Goal: Task Accomplishment & Management: Use online tool/utility

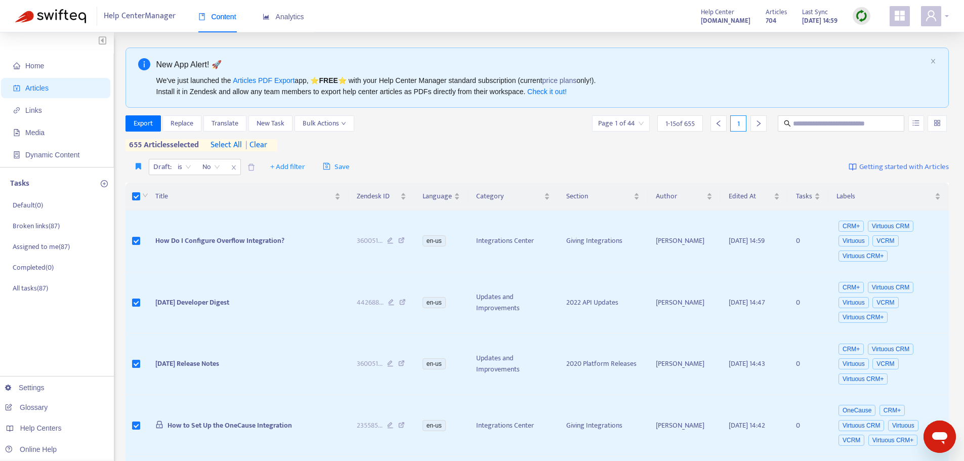
click at [929, 19] on icon "user" at bounding box center [932, 16] width 12 height 12
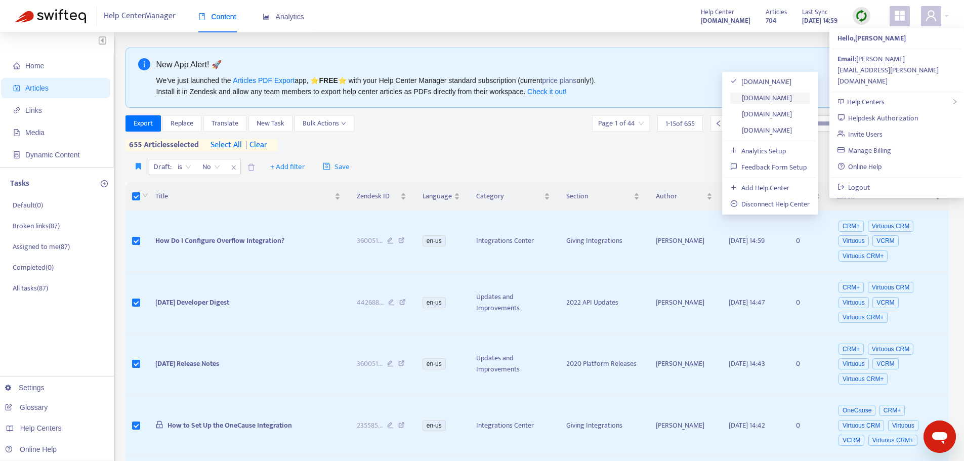
drag, startPoint x: 779, startPoint y: 100, endPoint x: 770, endPoint y: 97, distance: 9.1
click at [779, 100] on link "[DOMAIN_NAME]" at bounding box center [762, 98] width 62 height 12
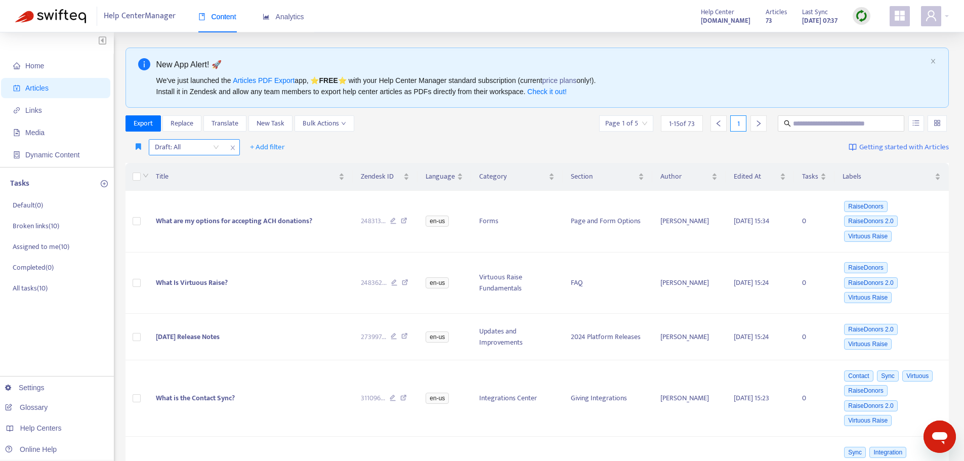
click at [192, 143] on input "search" at bounding box center [187, 147] width 64 height 15
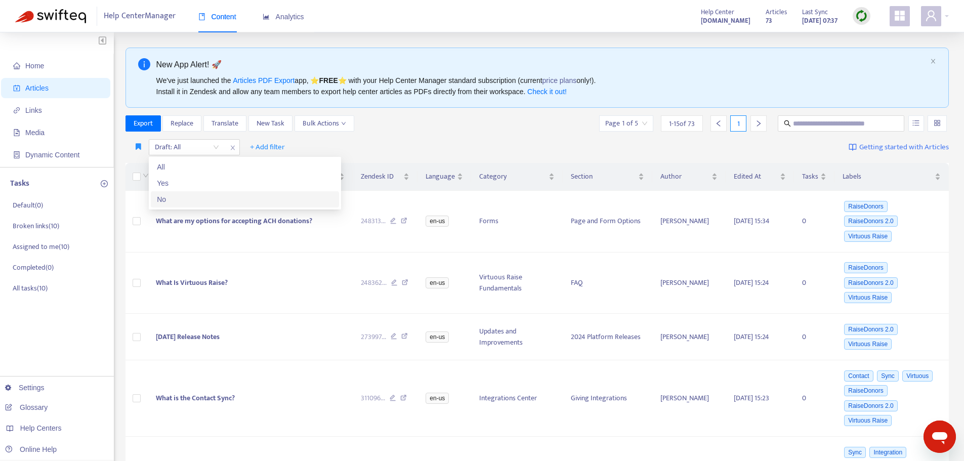
click at [180, 198] on div "No" at bounding box center [245, 199] width 176 height 11
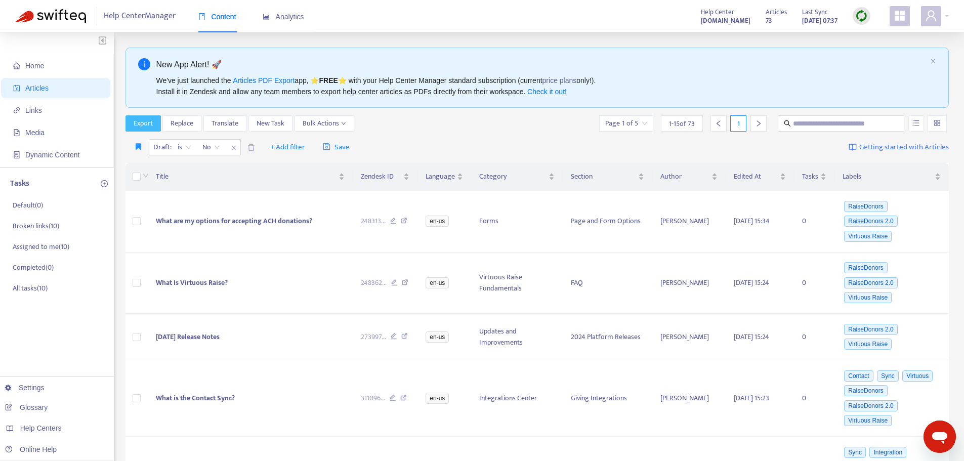
click at [141, 122] on span "Export" at bounding box center [143, 123] width 19 height 11
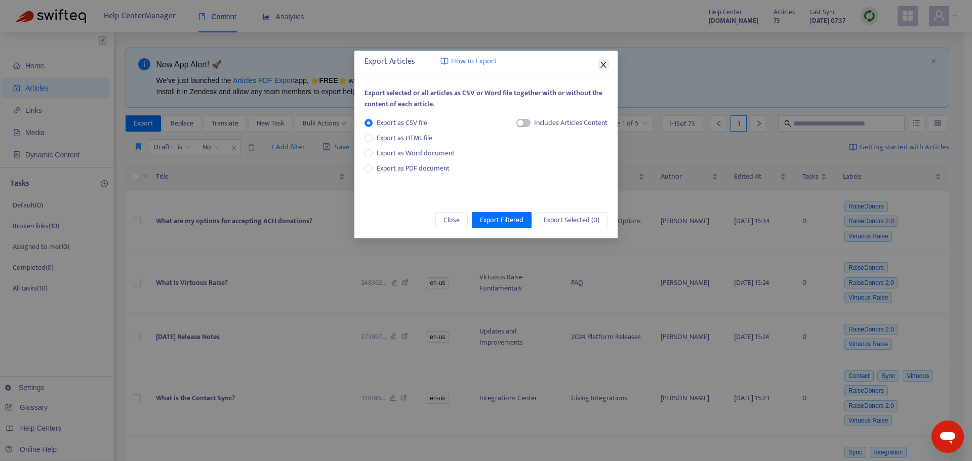
click at [607, 66] on icon "close" at bounding box center [603, 65] width 8 height 8
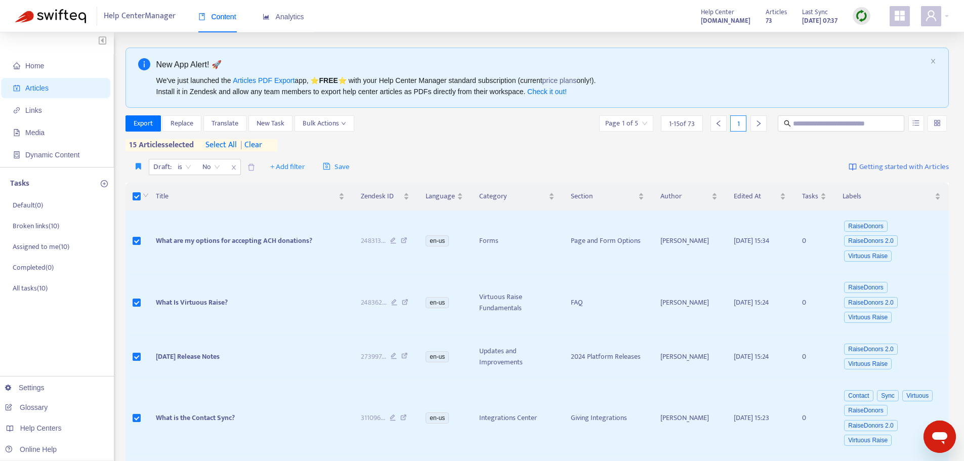
click at [228, 143] on span "select all" at bounding box center [221, 145] width 31 height 12
click at [143, 125] on span "Export" at bounding box center [143, 123] width 19 height 11
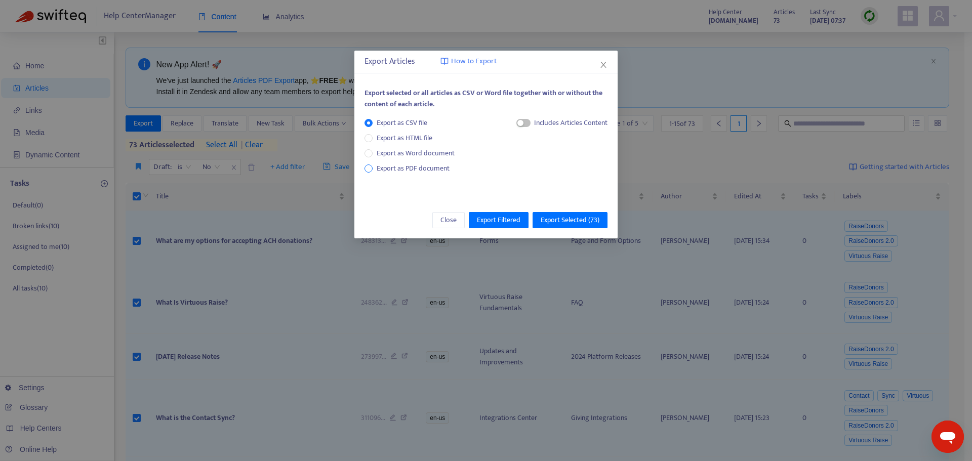
click at [374, 171] on span "Export as PDF document" at bounding box center [413, 168] width 81 height 11
click at [545, 222] on span "Export Selected ( 73 )" at bounding box center [570, 220] width 59 height 11
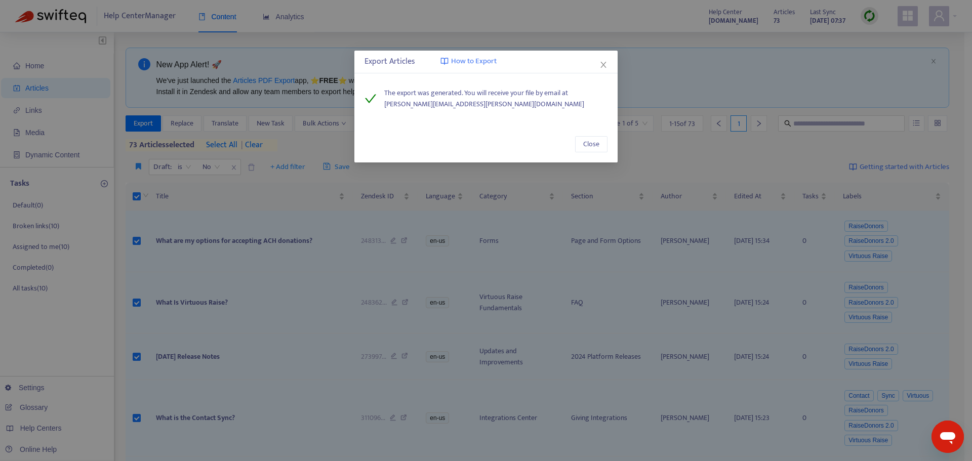
click at [576, 23] on div "Export Articles How to Export The export was generated. You will receive your f…" at bounding box center [486, 230] width 972 height 461
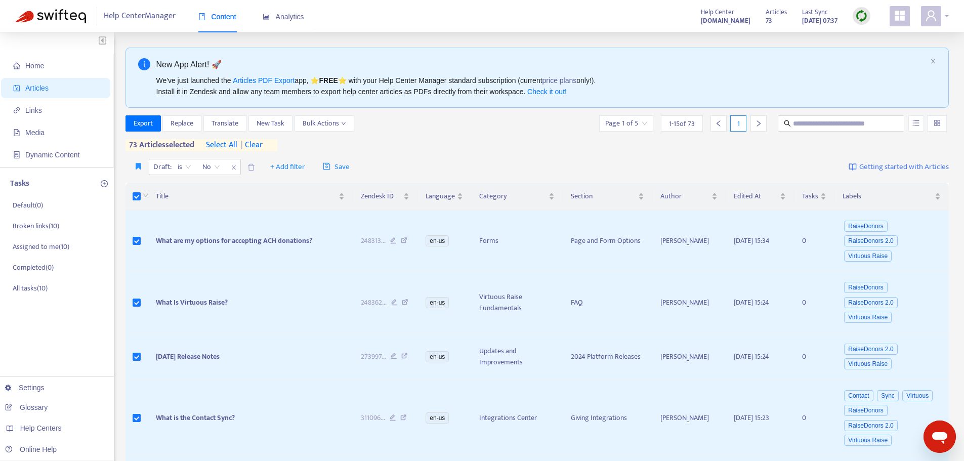
click at [925, 19] on span at bounding box center [931, 16] width 20 height 20
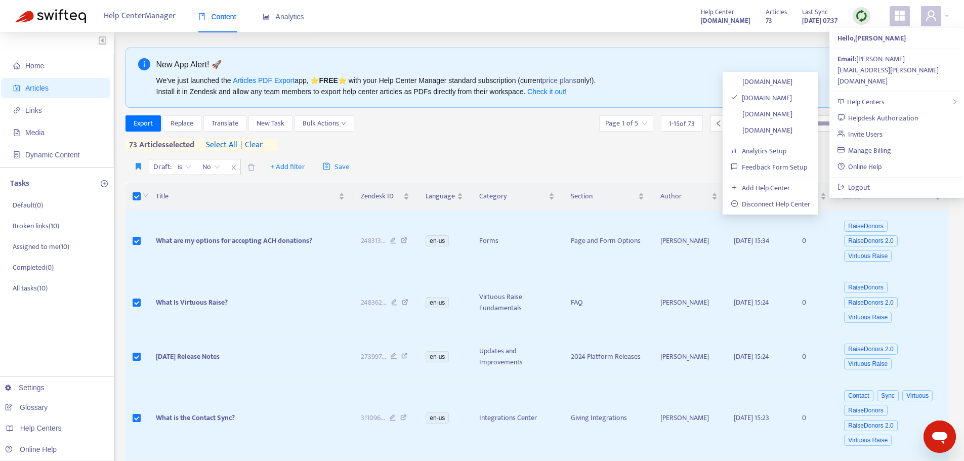
drag, startPoint x: 788, startPoint y: 115, endPoint x: 720, endPoint y: 128, distance: 69.1
click at [788, 115] on link "[DOMAIN_NAME]" at bounding box center [762, 114] width 62 height 12
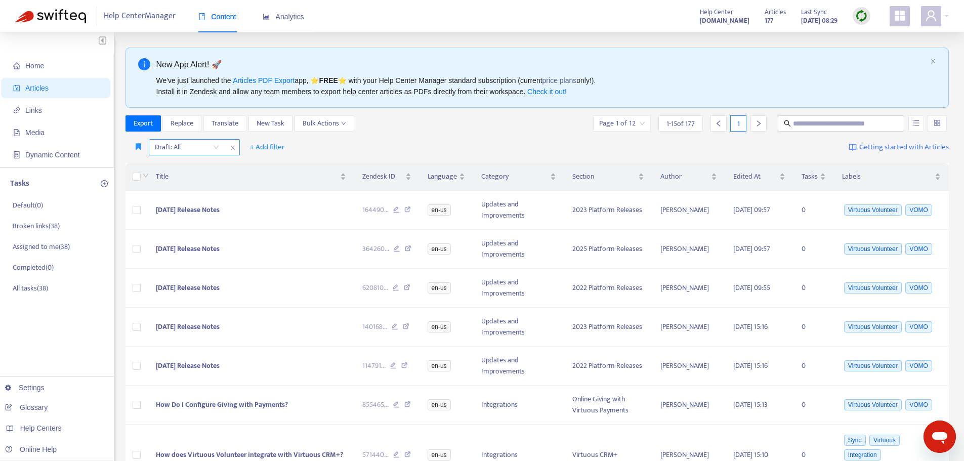
click at [185, 146] on input "search" at bounding box center [187, 147] width 64 height 15
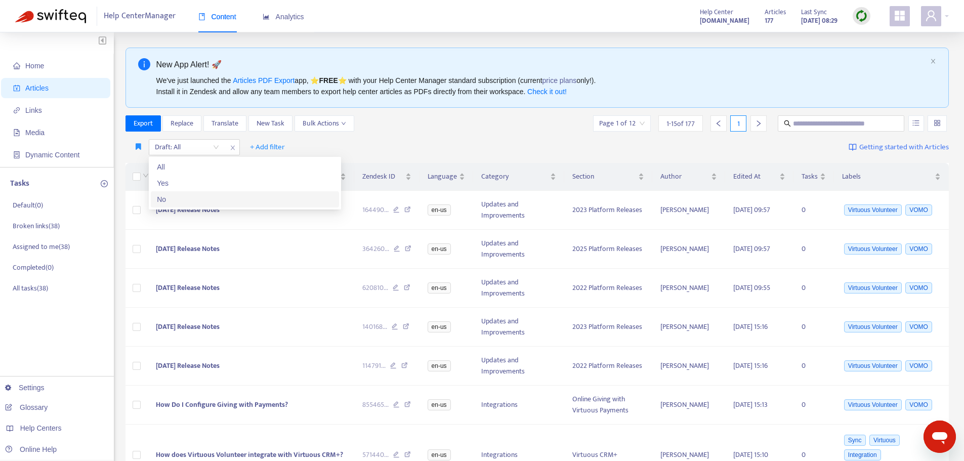
click at [186, 200] on div "No" at bounding box center [245, 199] width 176 height 11
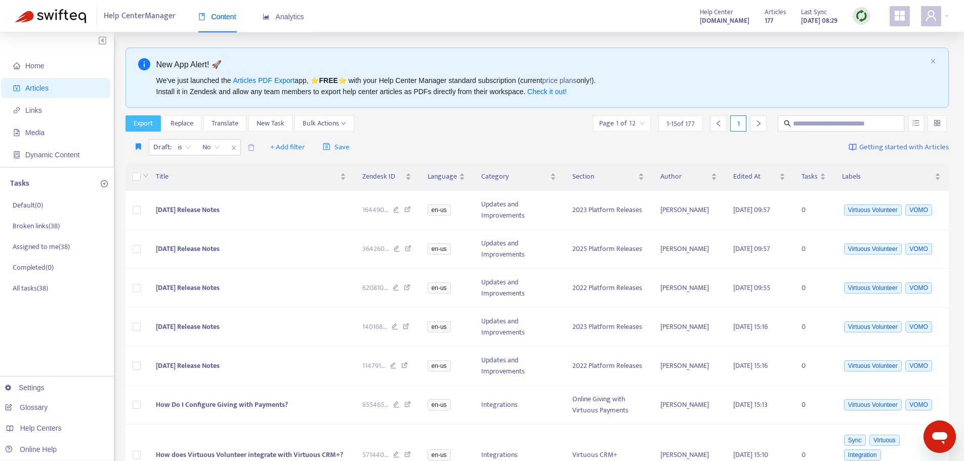
click at [138, 119] on span "Export" at bounding box center [143, 123] width 19 height 11
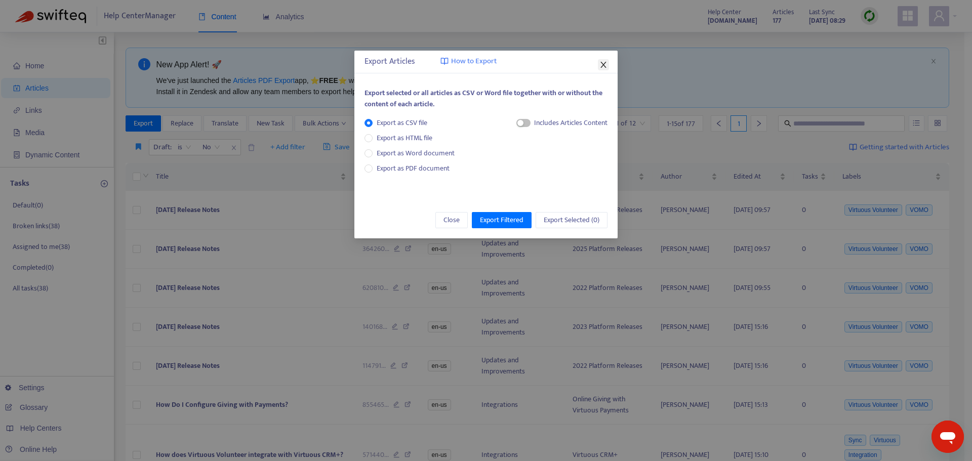
click at [601, 66] on icon "close" at bounding box center [603, 65] width 8 height 8
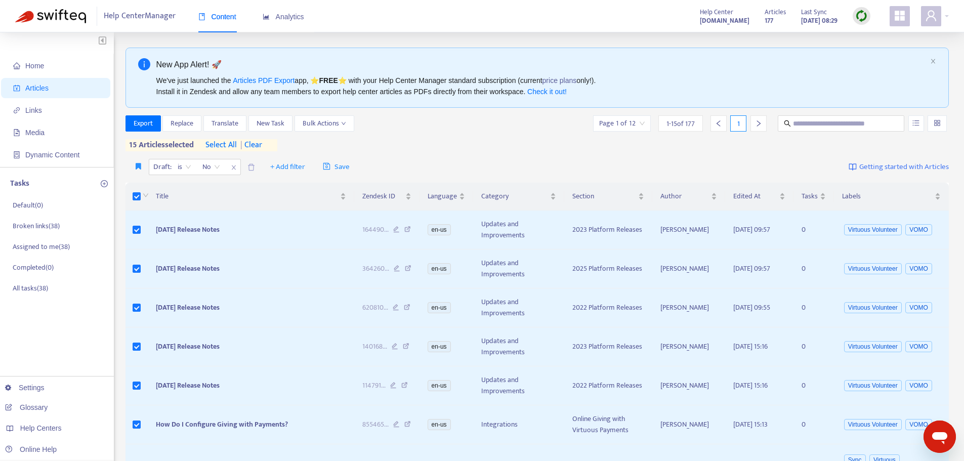
click at [231, 143] on span "select all" at bounding box center [221, 145] width 31 height 12
click at [144, 125] on span "Export" at bounding box center [143, 123] width 19 height 11
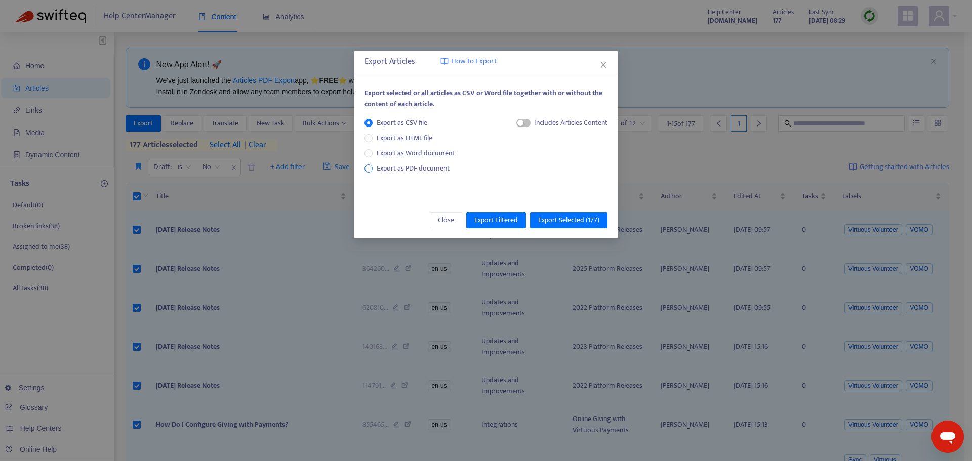
click at [389, 171] on span "Export as PDF document" at bounding box center [413, 169] width 73 height 12
click at [580, 223] on span "Export Selected ( 177 )" at bounding box center [568, 220] width 61 height 11
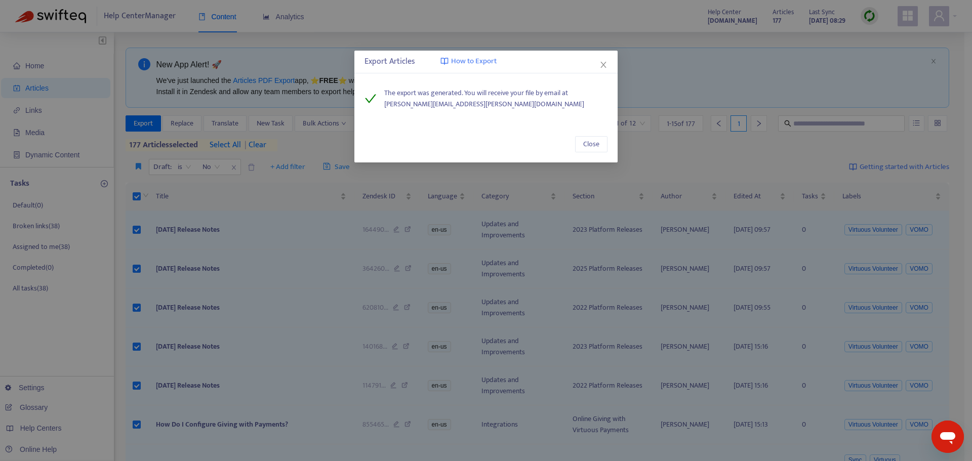
click at [499, 55] on div "Export Articles How to Export" at bounding box center [485, 62] width 263 height 23
click at [584, 146] on span "Close" at bounding box center [591, 144] width 16 height 11
